Goal: Transaction & Acquisition: Book appointment/travel/reservation

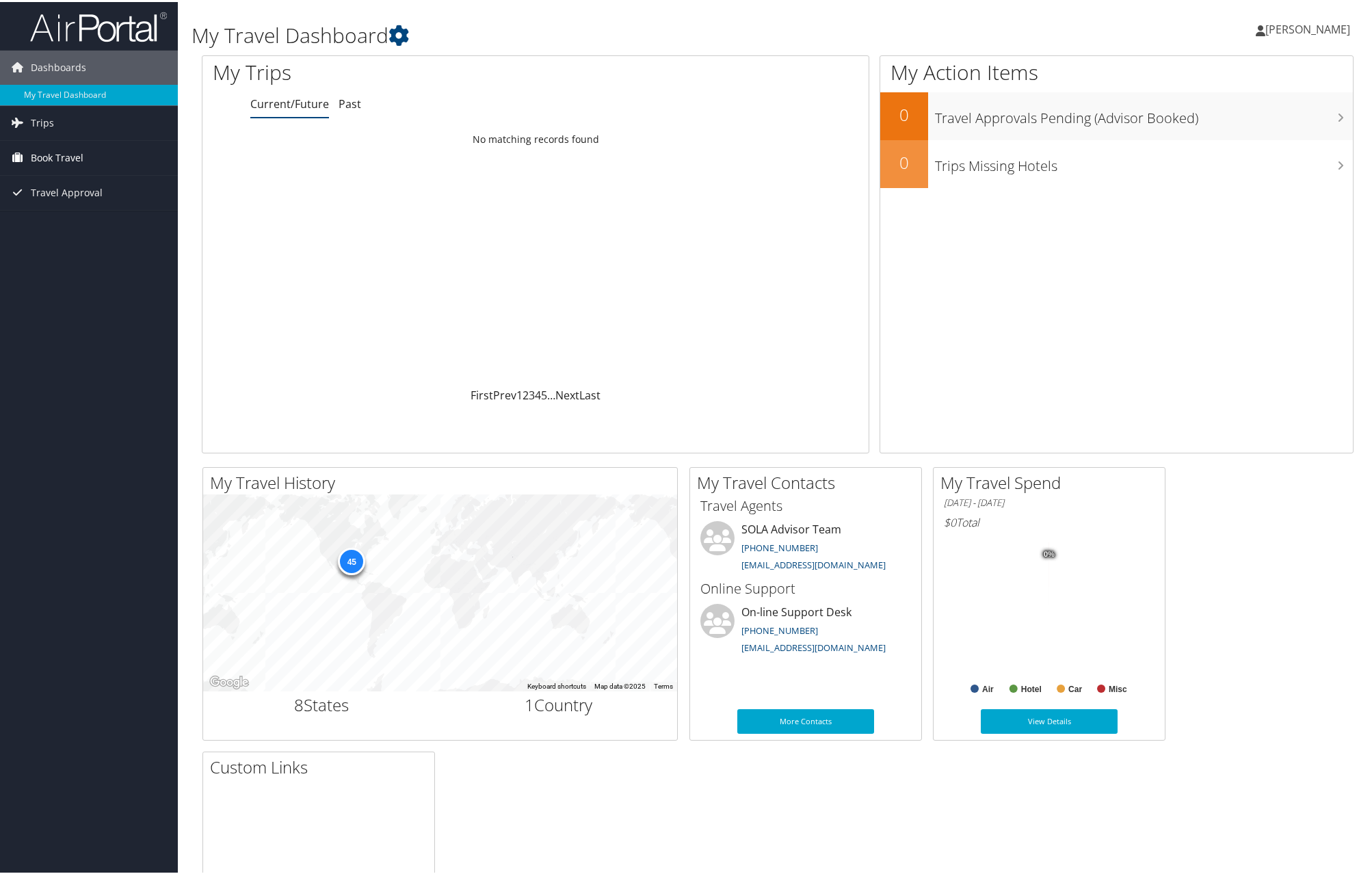
click at [64, 155] on span "Book Travel" at bounding box center [57, 156] width 53 height 34
click at [104, 199] on link "Book/Manage Online Trips" at bounding box center [89, 204] width 178 height 21
